Goal: Task Accomplishment & Management: Manage account settings

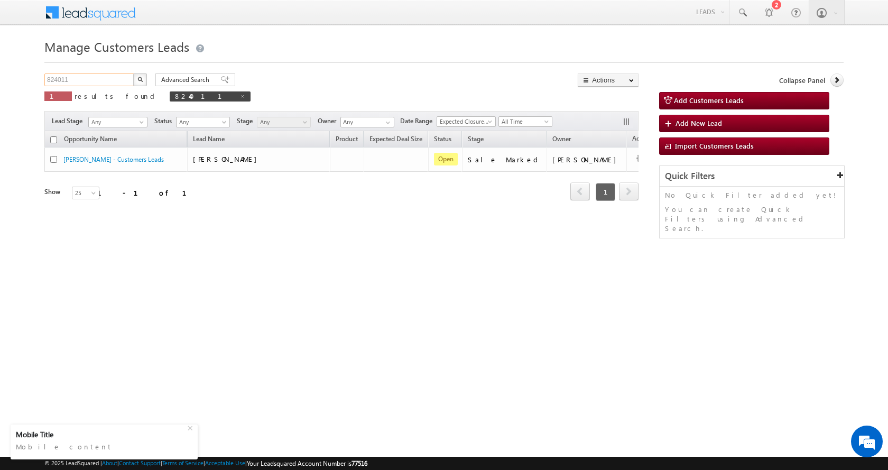
click at [63, 81] on input "824011" at bounding box center [89, 80] width 90 height 13
paste input "5798"
type input "825798"
click at [133, 74] on button "button" at bounding box center [140, 80] width 14 height 13
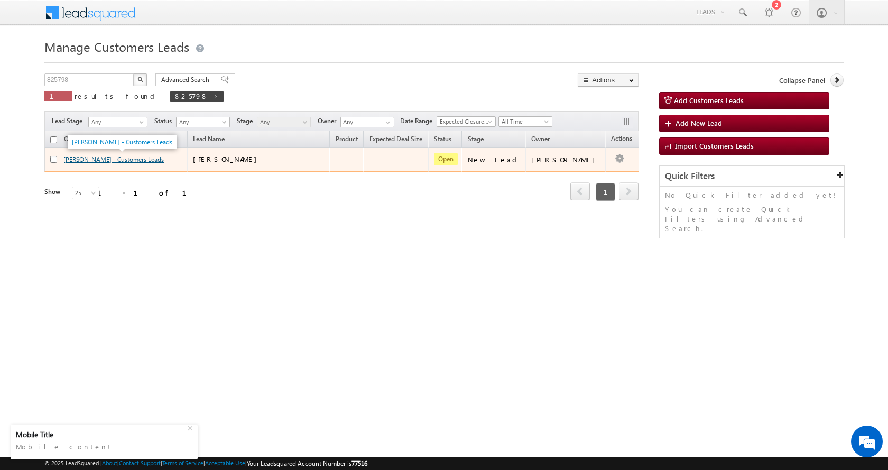
click at [92, 159] on link "IRFAN KHAN - Customers Leads" at bounding box center [113, 159] width 100 height 8
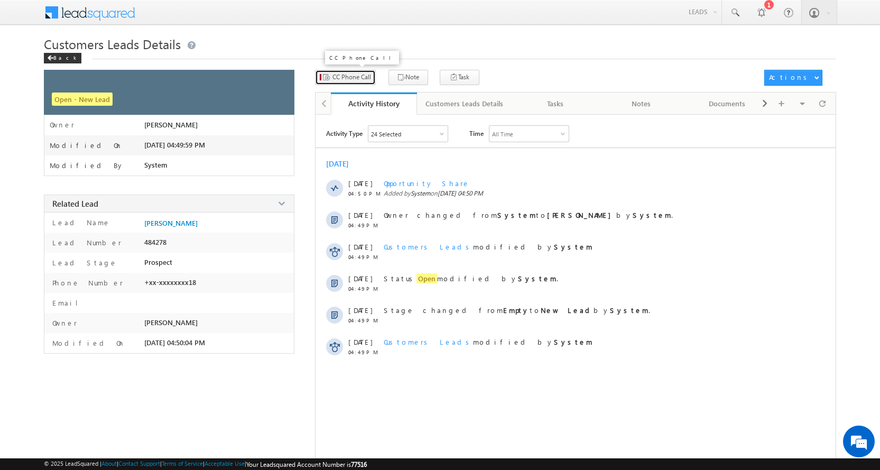
click at [348, 80] on span "CC Phone Call" at bounding box center [352, 77] width 39 height 10
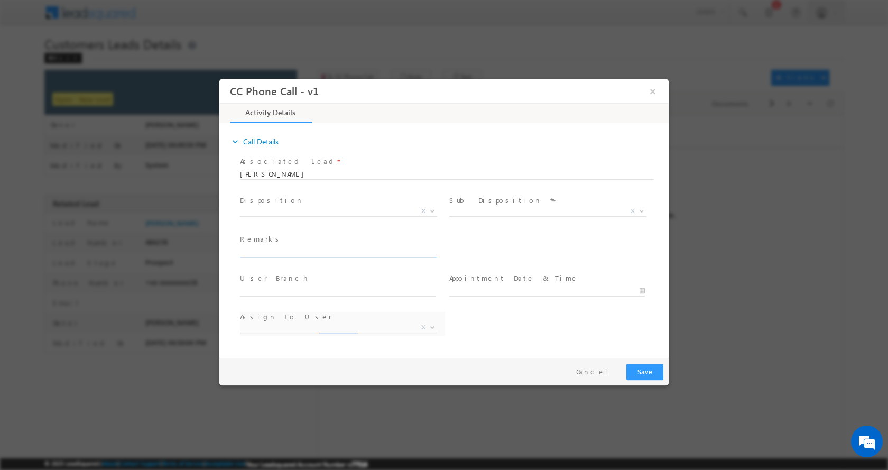
click at [281, 253] on input "text" at bounding box center [338, 251] width 196 height 11
paste input "[PERSON_NAME]-9893543718-RENOVATION-LOAN-5-6 L-PV-29 L-REG-AGE-[DEMOGRAPHIC_DAT…"
type input "[PERSON_NAME]-9893543718-RENOVATION-LOAN-5-6 L-PV-29 L-REG-AGE-[DEMOGRAPHIC_DAT…"
select select "[PERSON_NAME][EMAIL_ADDRESS][PERSON_NAME][DOMAIN_NAME]"
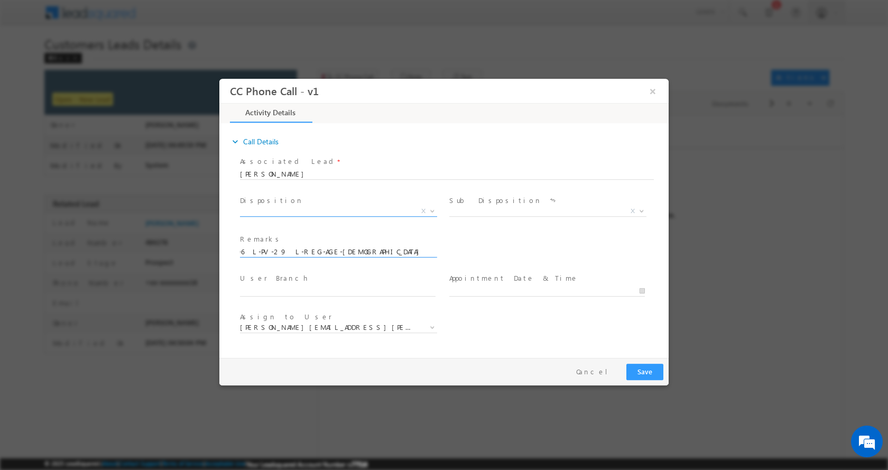
type input "[PERSON_NAME]-9893543718-RENOVATION-LOAN-5-6 L-PV-29 L-REG-AGE-[DEMOGRAPHIC_DAT…"
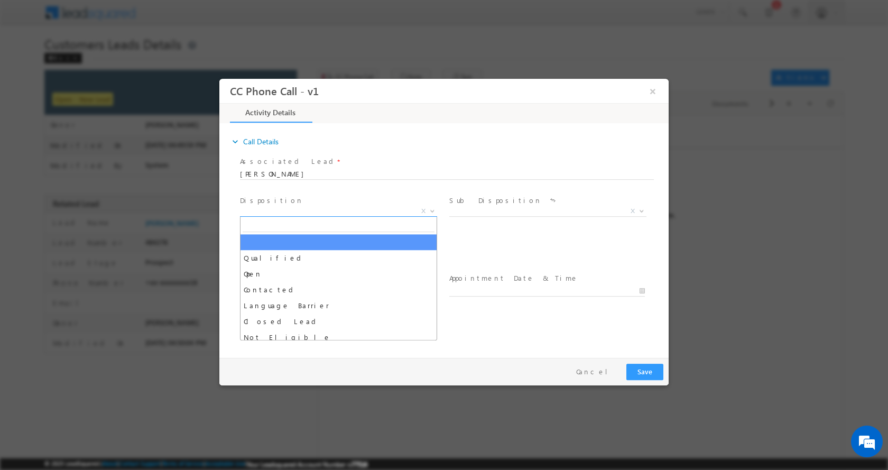
click at [430, 209] on b at bounding box center [432, 210] width 6 height 4
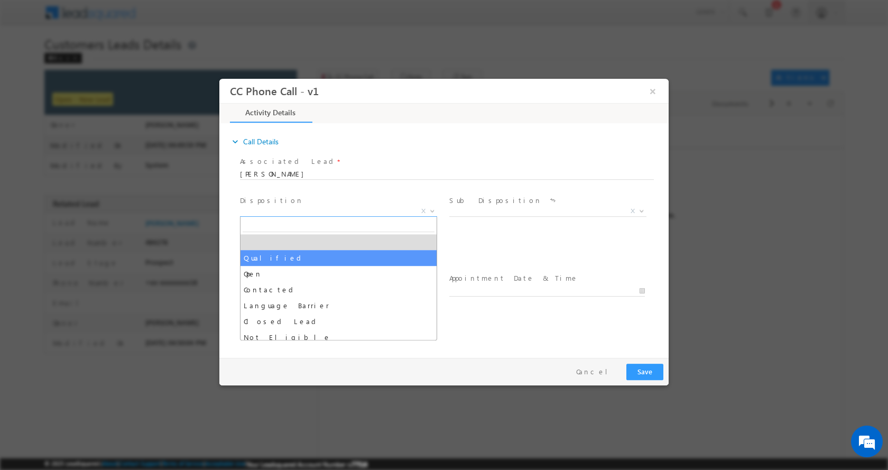
select select "Qualified"
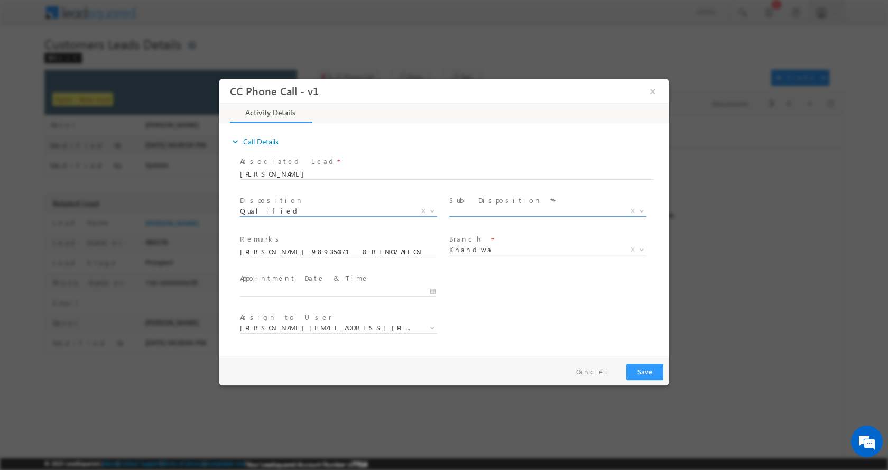
click at [645, 208] on b at bounding box center [642, 210] width 6 height 4
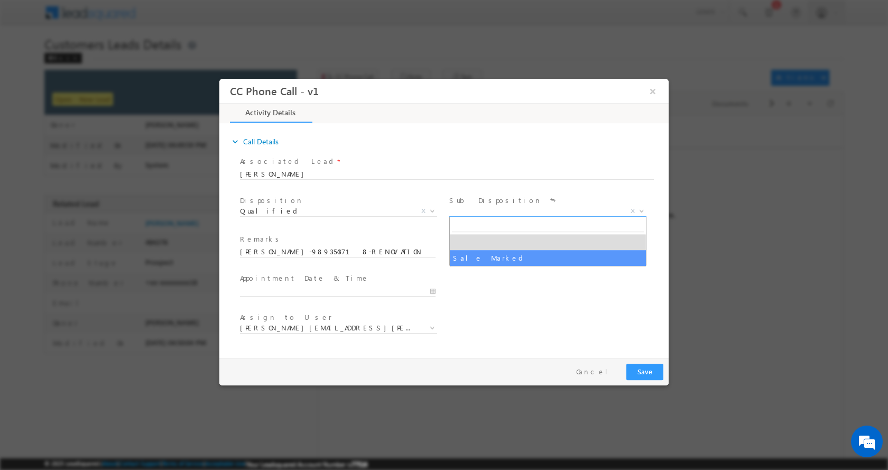
select select "Sale Marked"
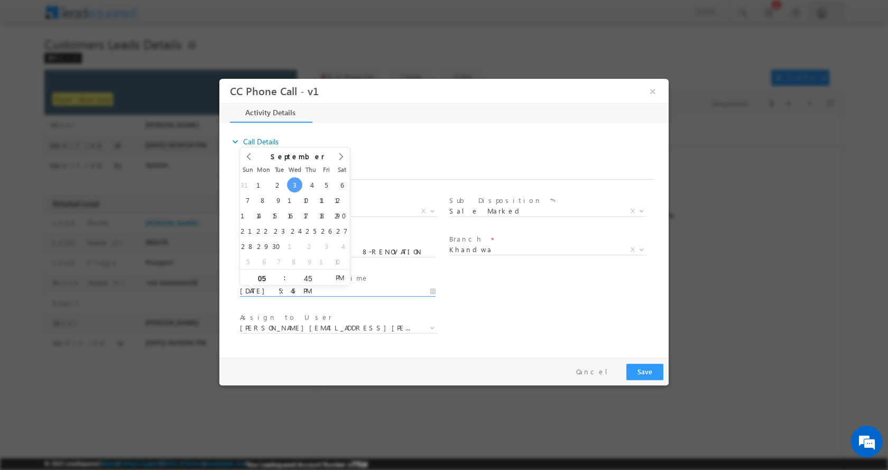
click at [434, 290] on input "[DATE] 5:45 PM" at bounding box center [338, 291] width 196 height 11
type input "[DATE] 4:45 PM"
type input "04"
click at [282, 282] on span at bounding box center [280, 281] width 7 height 8
type input "[DATE] 3:45 PM"
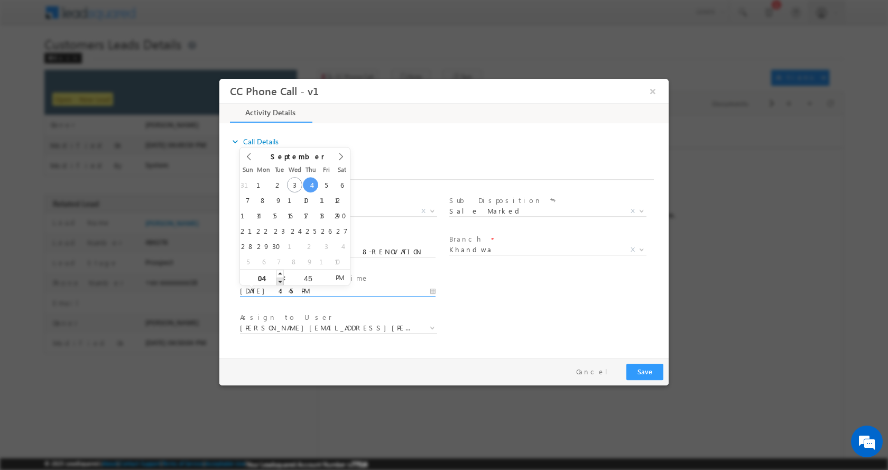
type input "03"
click at [282, 282] on span at bounding box center [280, 281] width 7 height 8
type input "[DATE] 2:45 PM"
type input "02"
click at [282, 282] on span at bounding box center [280, 281] width 7 height 8
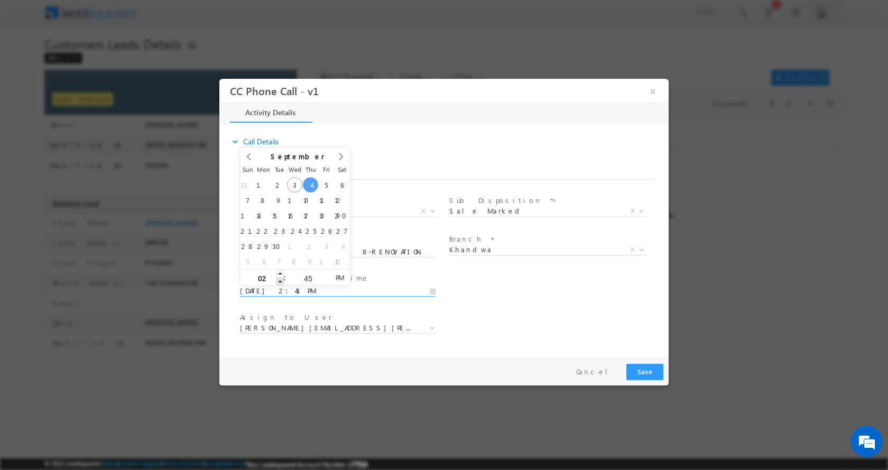
type input "[DATE] 1:45 PM"
type input "01"
click at [282, 282] on span at bounding box center [280, 281] width 7 height 8
type input "[DATE] 12:45 PM"
type input "12"
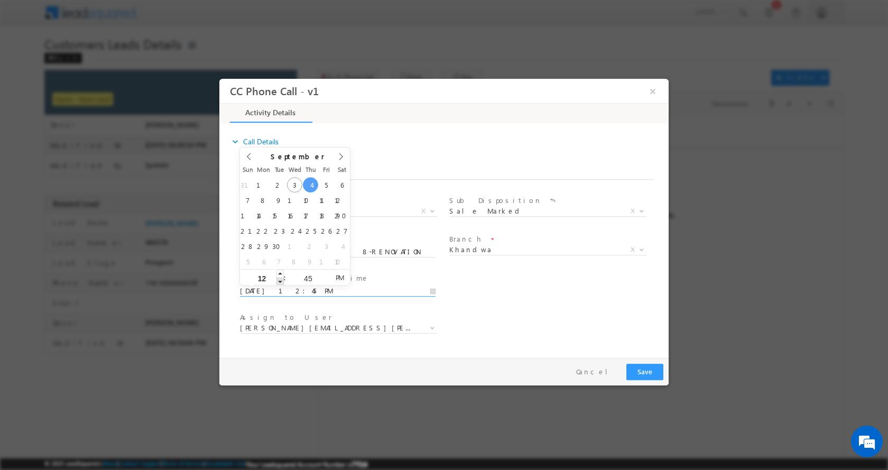
click at [282, 282] on span at bounding box center [280, 281] width 7 height 8
click at [635, 370] on button "Save" at bounding box center [645, 371] width 37 height 16
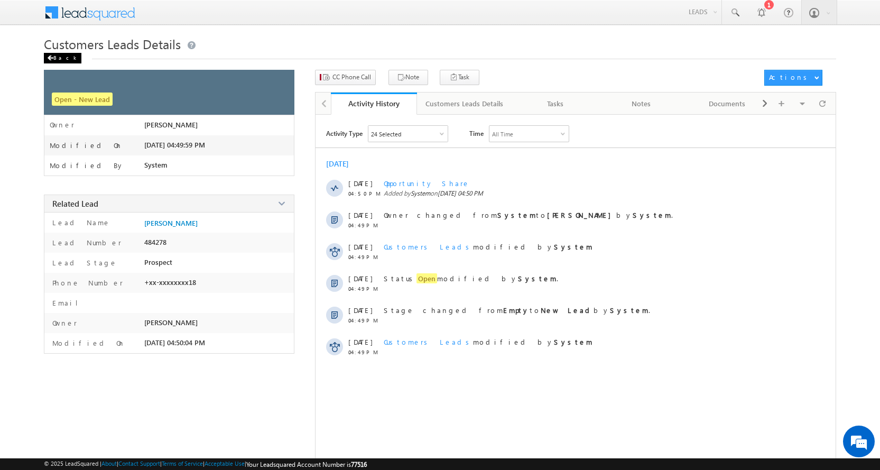
click at [59, 59] on div "Back" at bounding box center [63, 58] width 38 height 11
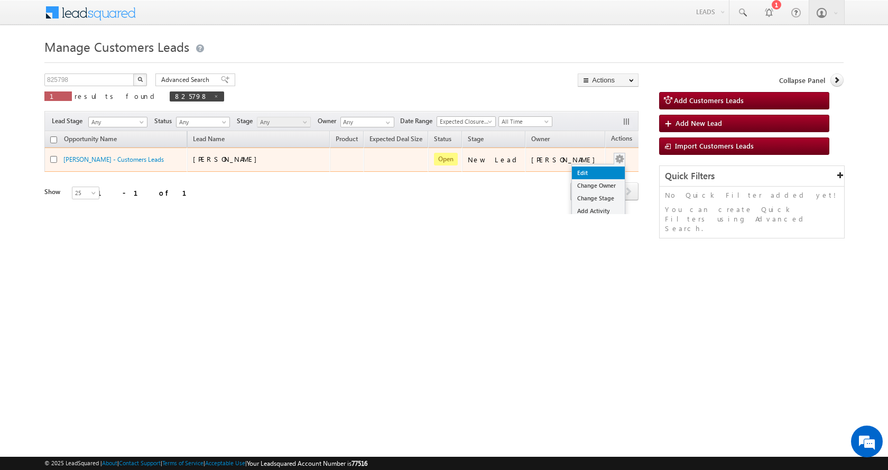
click at [596, 170] on link "Edit" at bounding box center [598, 173] width 53 height 13
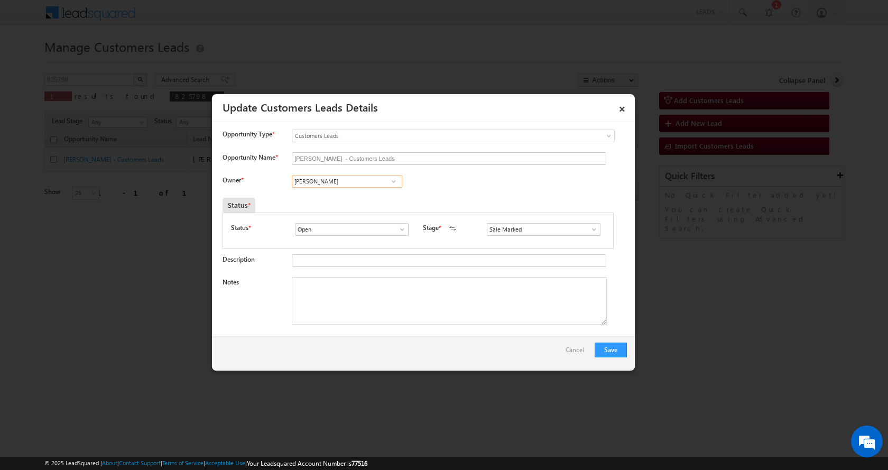
click at [316, 182] on input "Aashish Pawar" at bounding box center [347, 181] width 111 height 13
paste input "Nitesh Patel"
click at [353, 191] on link "Nitesh Patel nitesh.patel1@sgrlimited.in" at bounding box center [347, 198] width 111 height 20
type input "Nitesh Patel"
click at [371, 307] on textarea "Notes" at bounding box center [449, 301] width 315 height 48
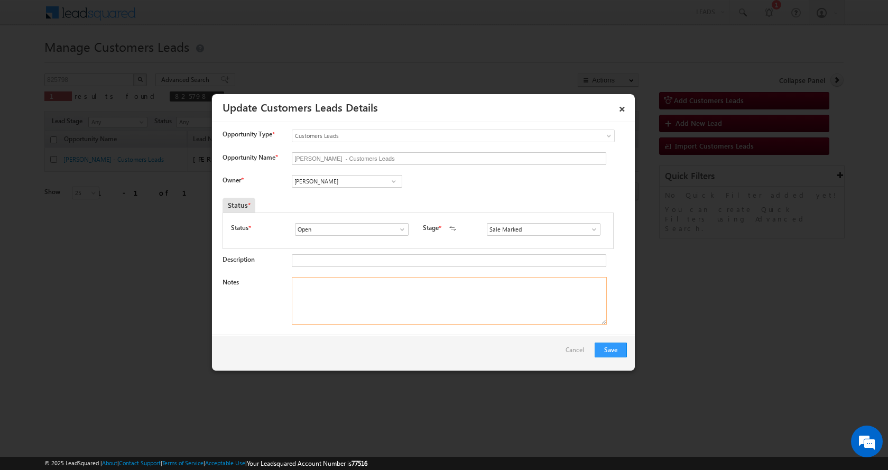
paste textarea "[PERSON_NAME]-9893543718-RENOVATION-LOAN-5-6 L-PV-29 L-REG-AGE-[DEMOGRAPHIC_DAT…"
type textarea "[PERSON_NAME]-9893543718-RENOVATION-LOAN-5-6 L-PV-29 L-REG-AGE-[DEMOGRAPHIC_DAT…"
click at [611, 353] on button "Save" at bounding box center [611, 350] width 32 height 15
